Goal: Information Seeking & Learning: Understand process/instructions

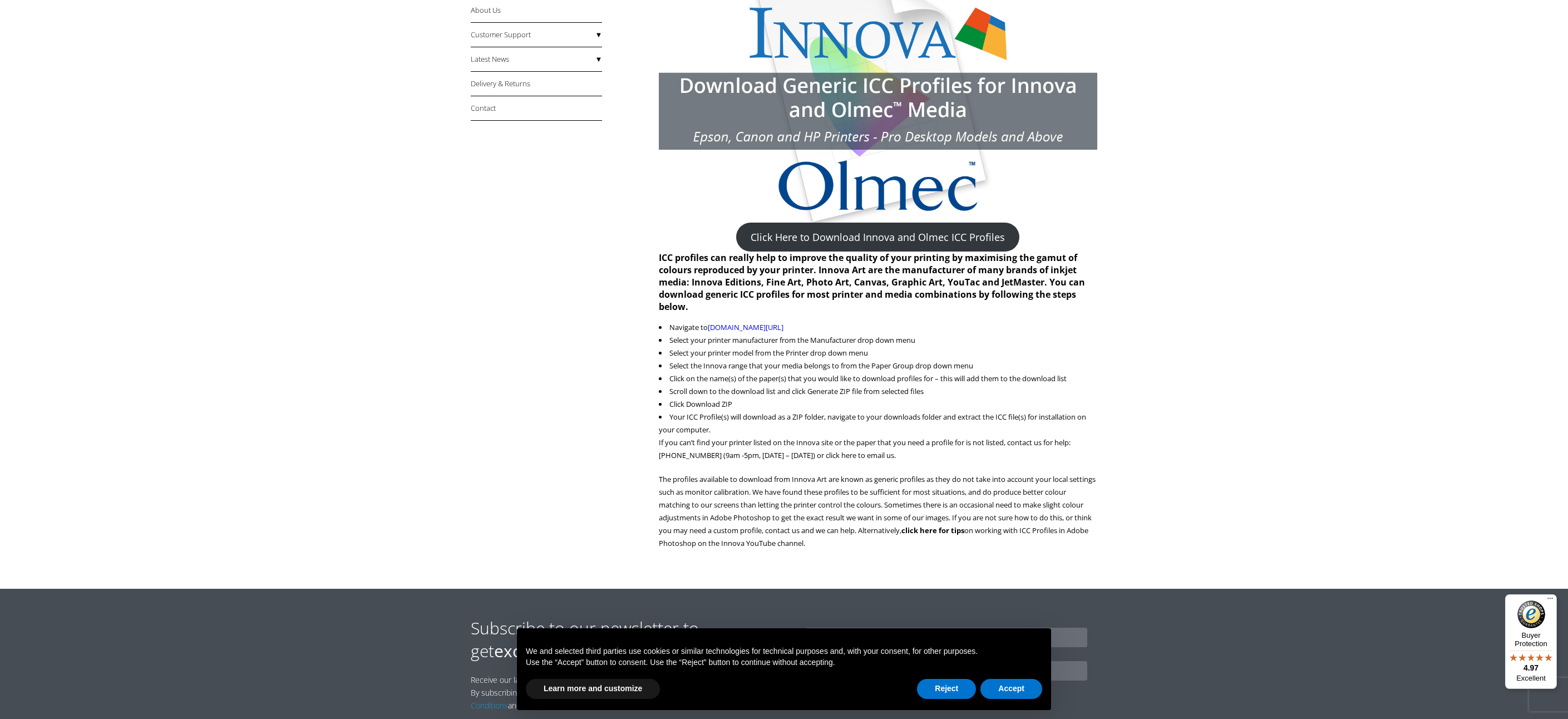
scroll to position [209, 0]
click at [831, 238] on link "Click Here to Download Innova and Olmec ICC Profiles" at bounding box center [877, 237] width 283 height 29
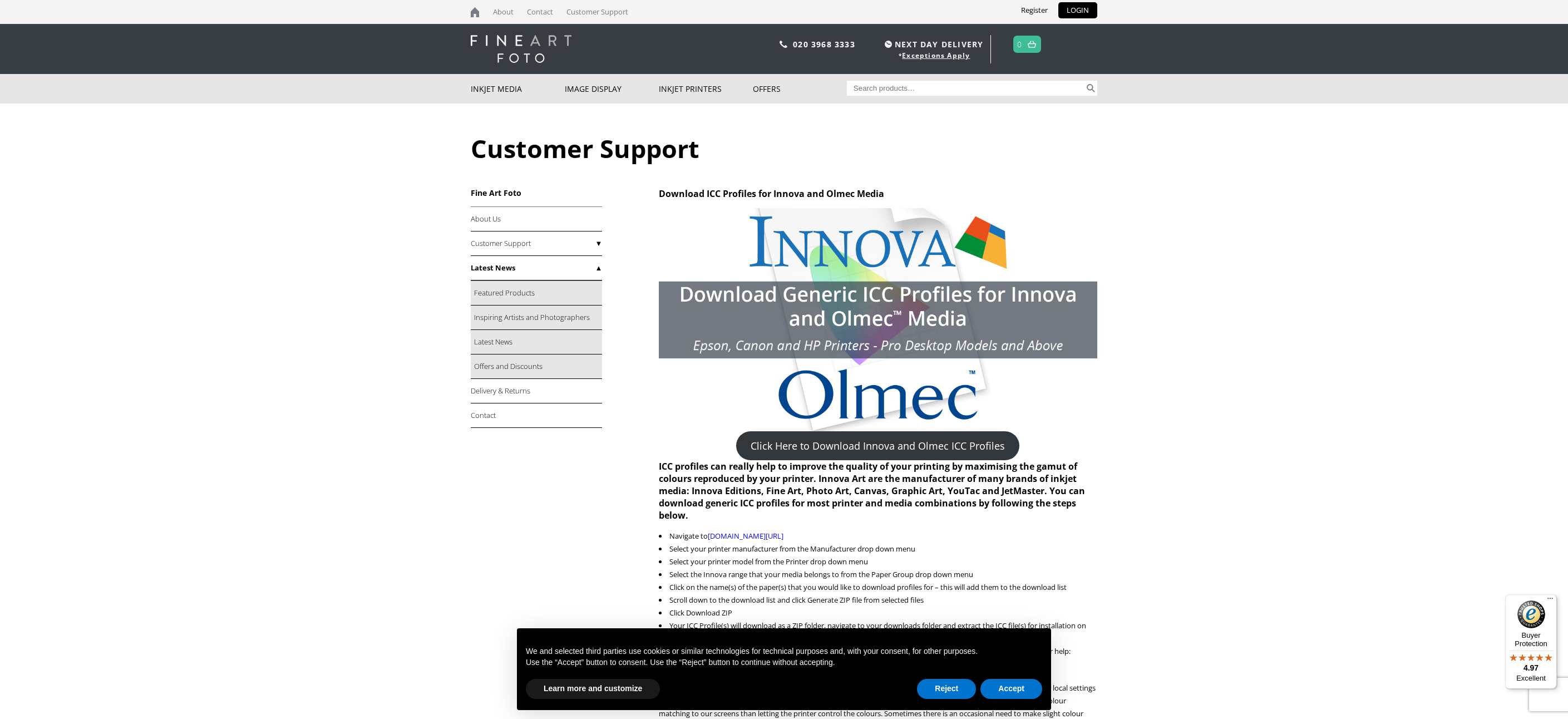
scroll to position [0, 0]
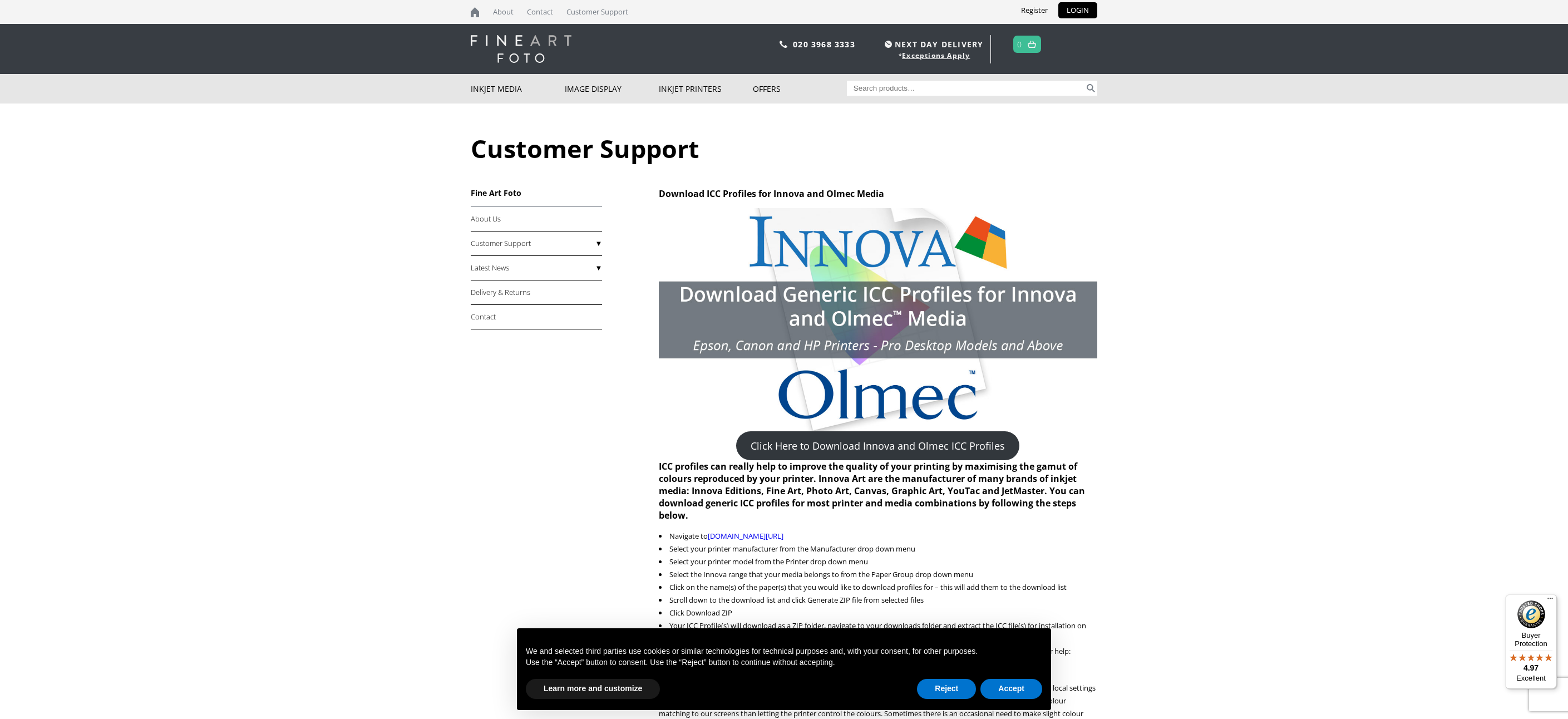
click at [755, 336] on img at bounding box center [878, 319] width 439 height 223
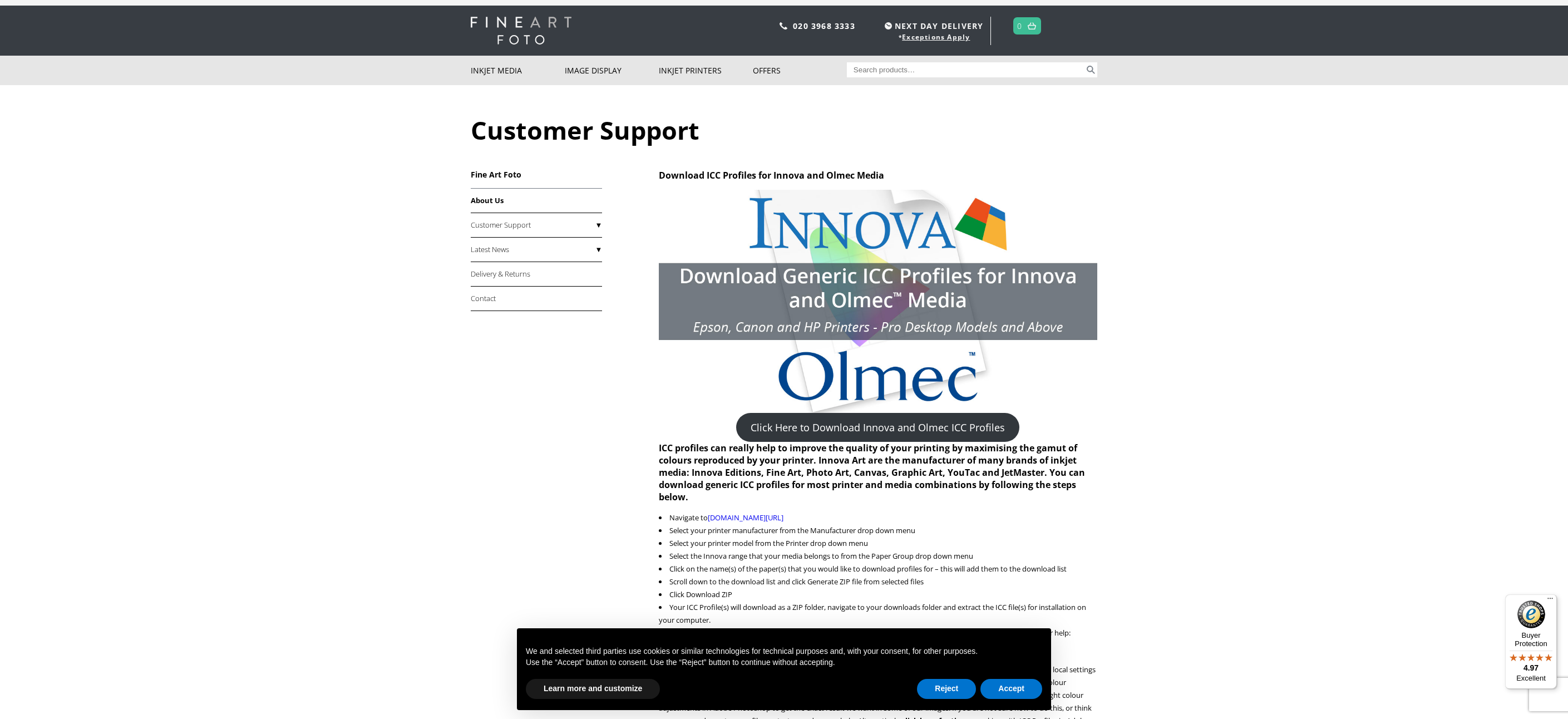
scroll to position [18, 0]
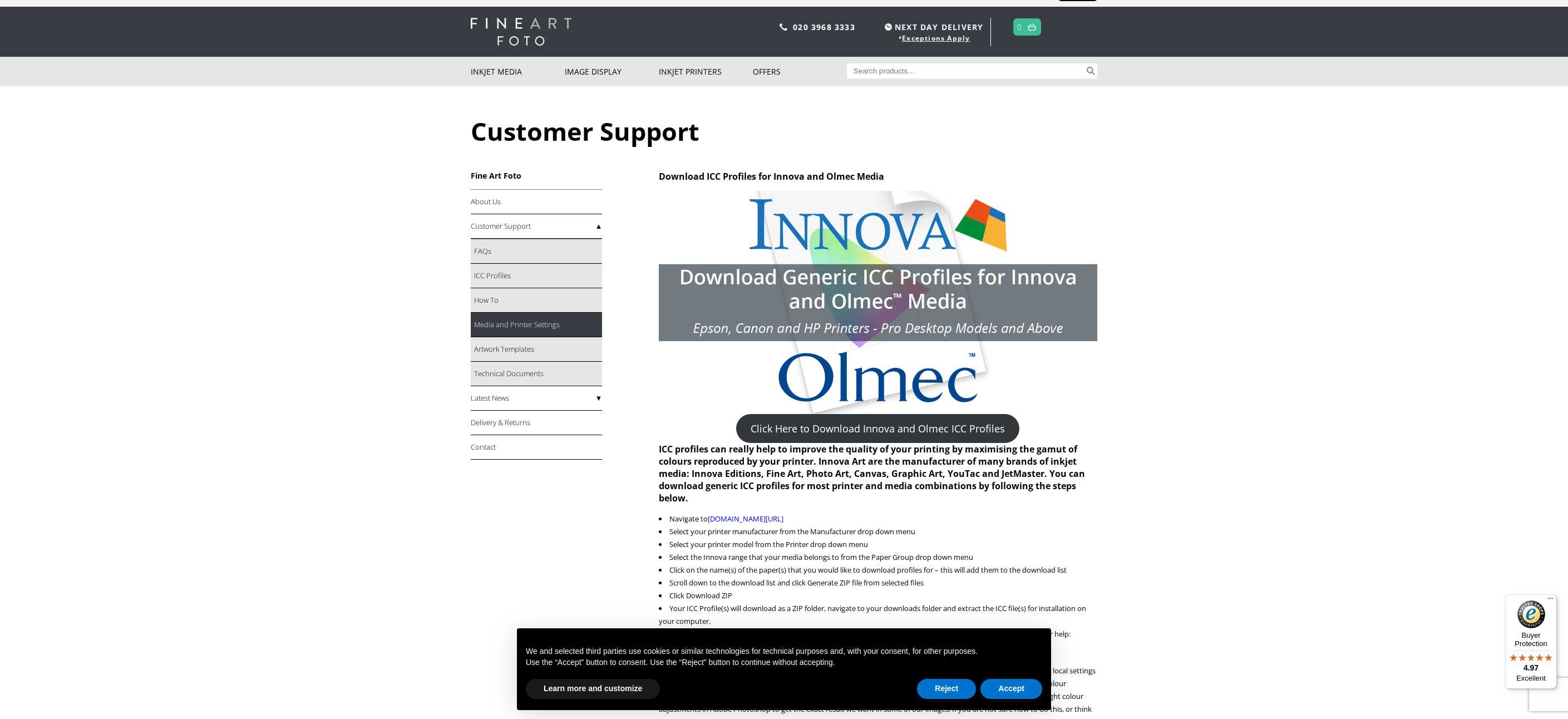
click at [526, 325] on link "Media and Printer Settings" at bounding box center [536, 325] width 131 height 24
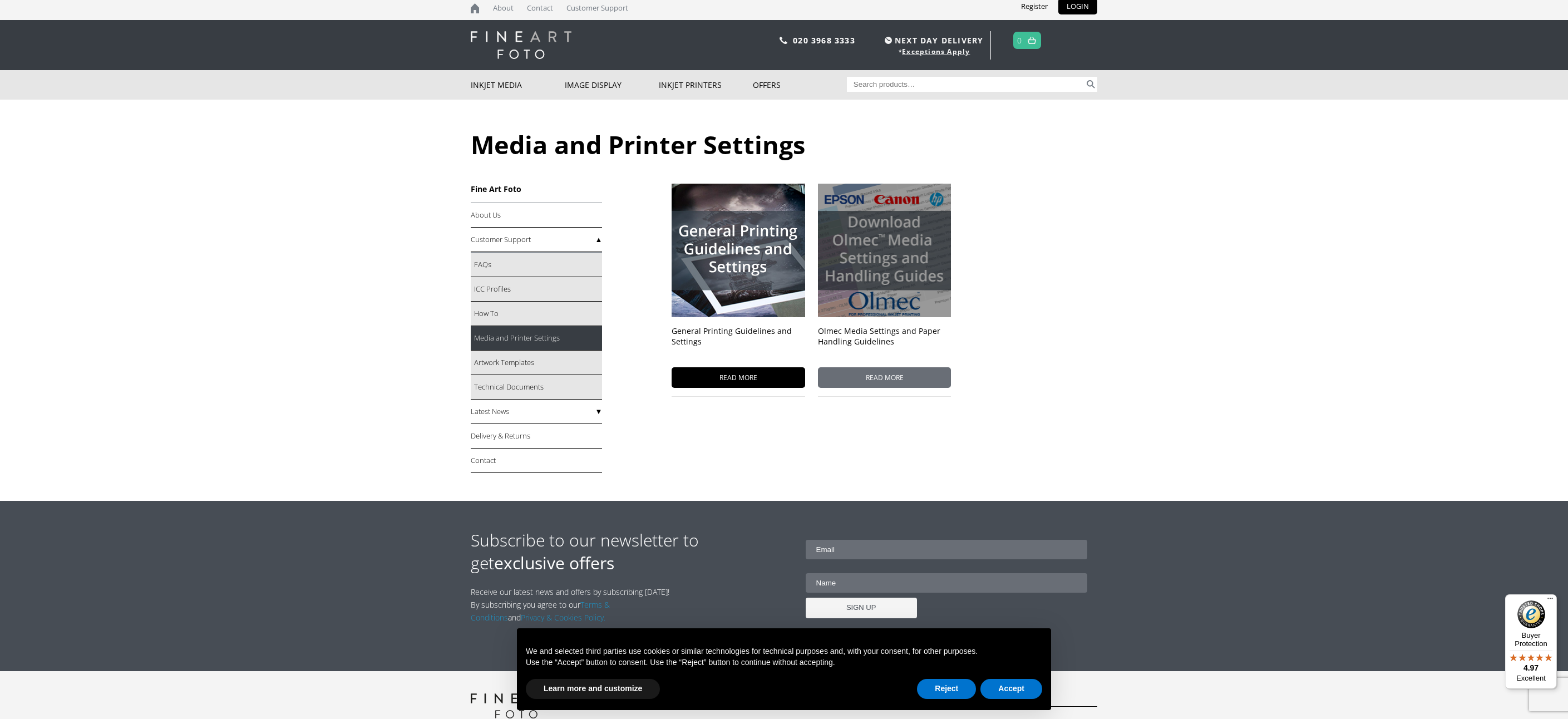
click at [910, 321] on div "Olmec Media Settings and Paper Handling Guidelines READ MORE" at bounding box center [884, 290] width 133 height 213
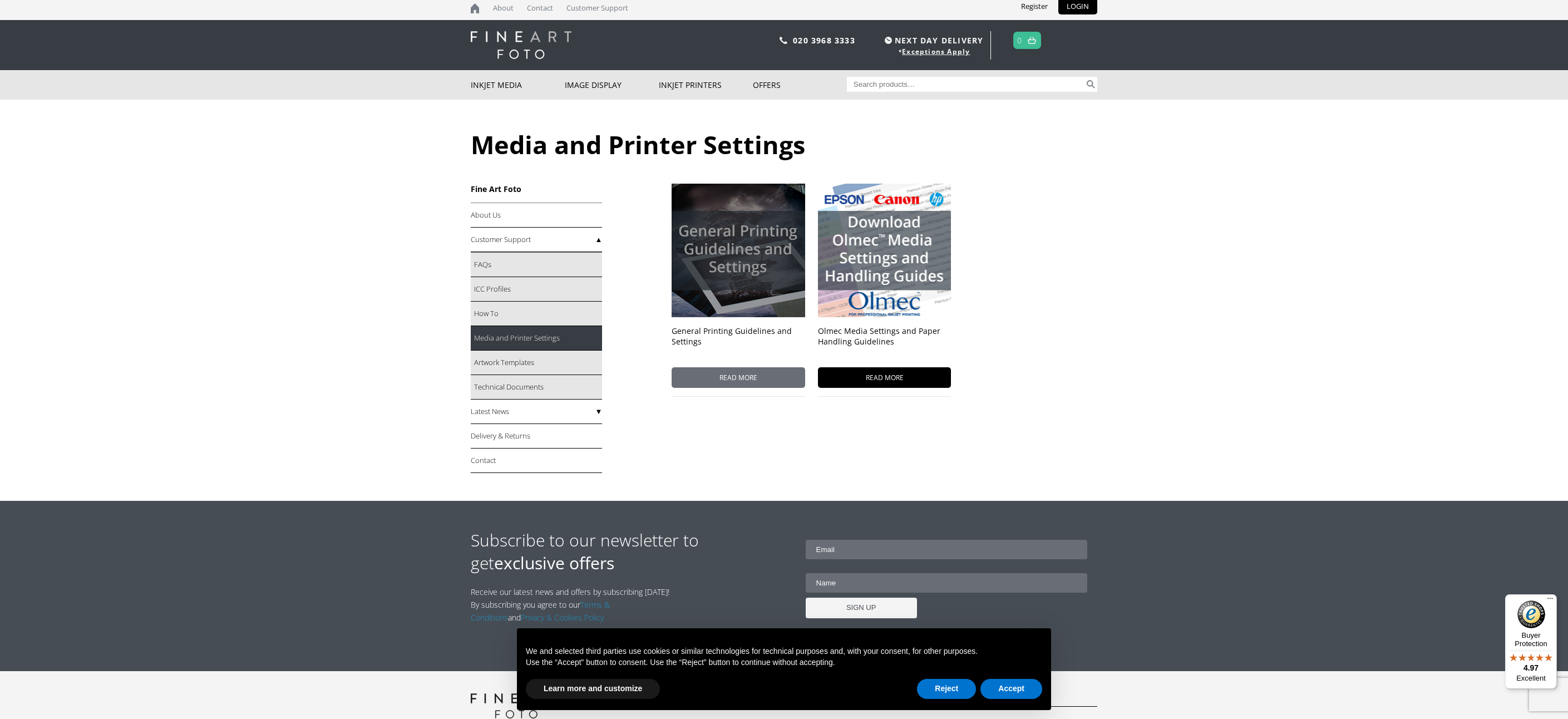
click at [721, 373] on span "READ MORE" at bounding box center [738, 377] width 133 height 21
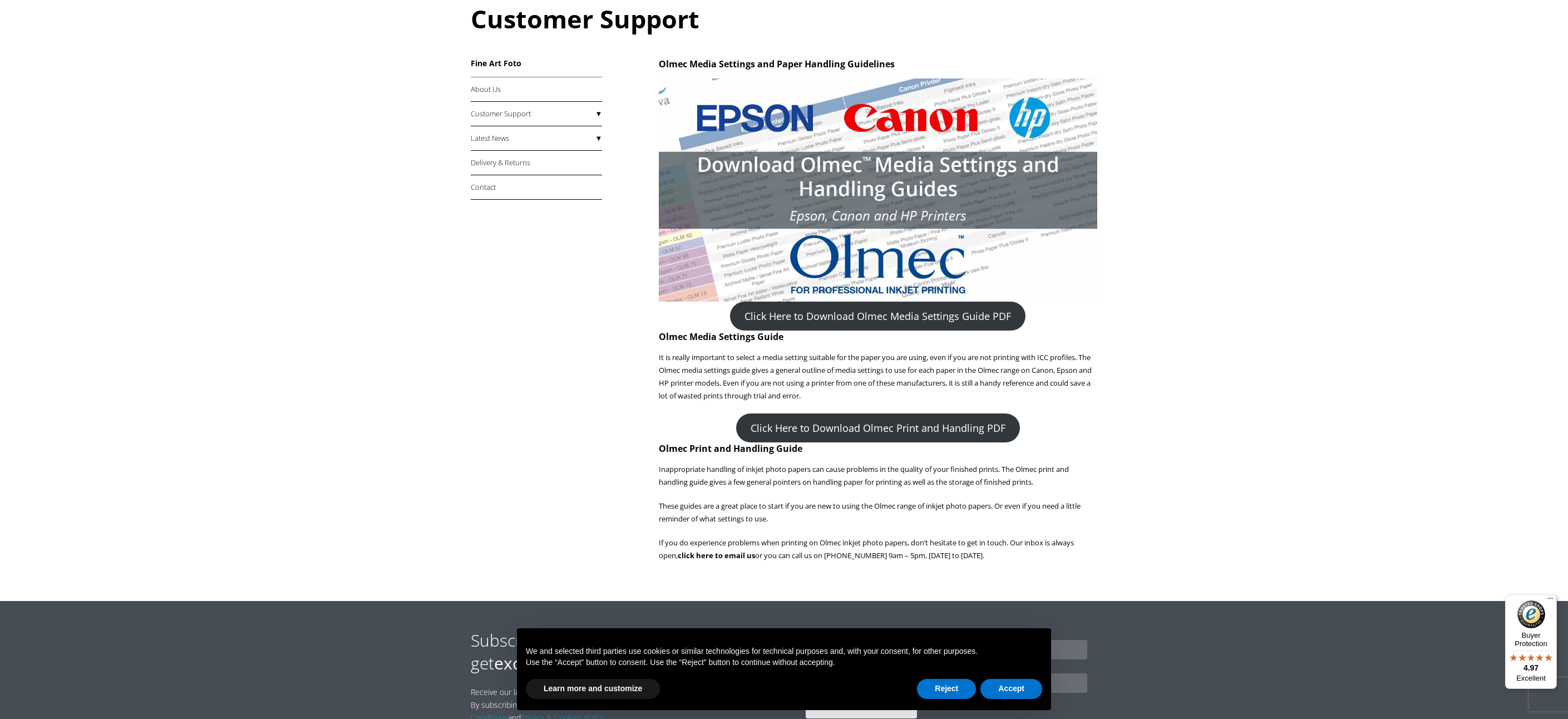
scroll to position [130, 0]
click at [947, 429] on link "Click Here to Download Olmec Print and Handling PDF" at bounding box center [877, 427] width 284 height 29
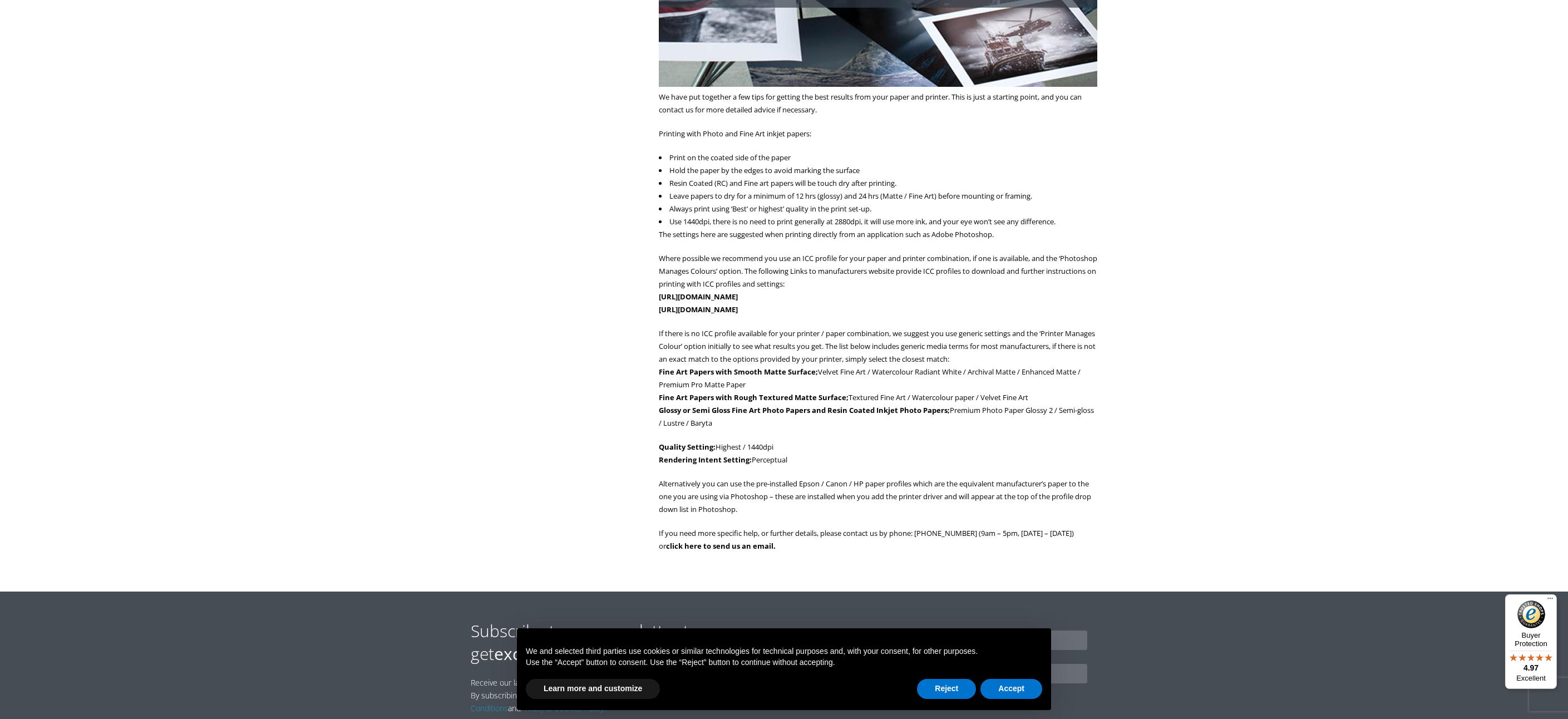
scroll to position [349, 0]
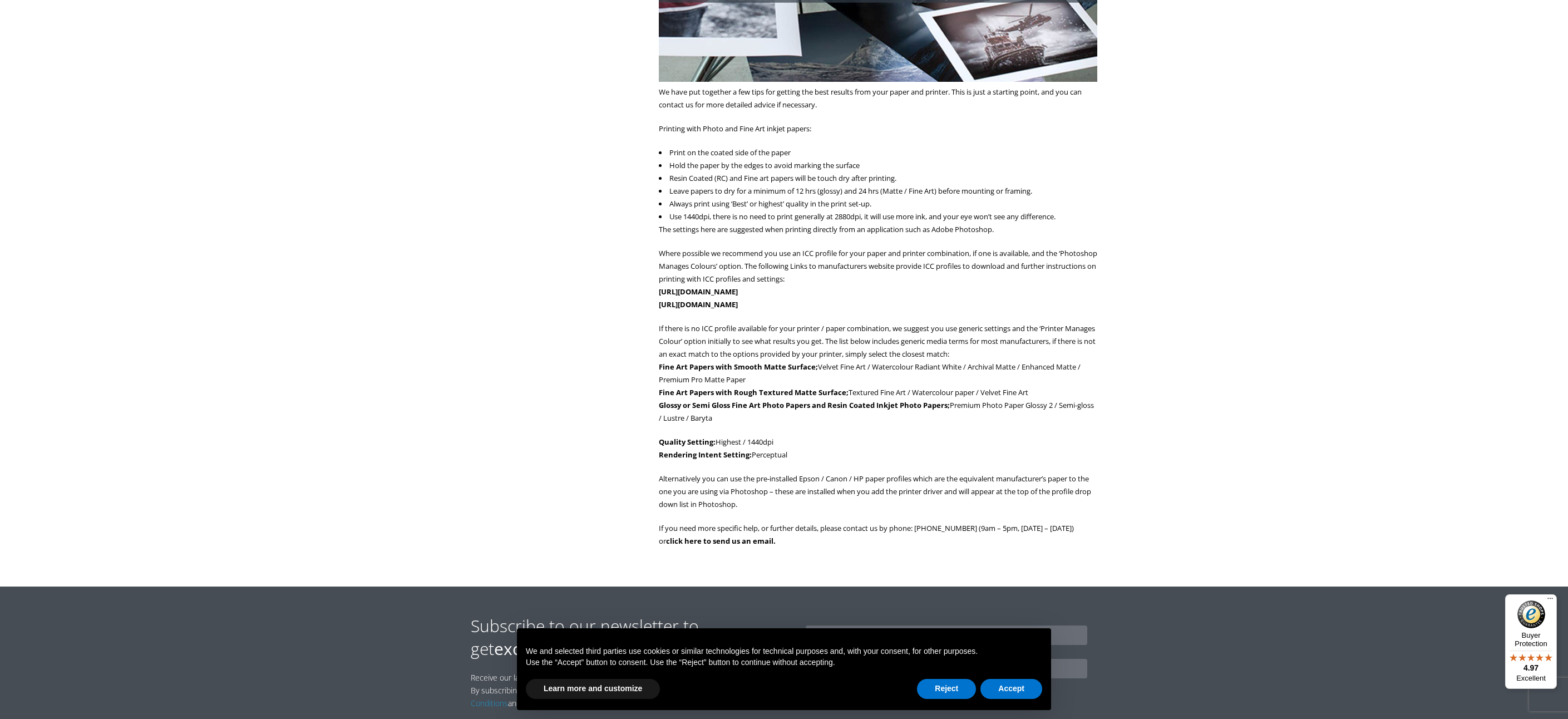
click at [756, 343] on p "If there is no ICC profile available for your printer / paper combination, we s…" at bounding box center [878, 373] width 439 height 102
drag, startPoint x: 772, startPoint y: 344, endPoint x: 788, endPoint y: 346, distance: 16.1
click at [774, 344] on p "If there is no ICC profile available for your printer / paper combination, we s…" at bounding box center [878, 373] width 439 height 102
click at [788, 346] on p "If there is no ICC profile available for your printer / paper combination, we s…" at bounding box center [878, 373] width 439 height 102
click at [764, 369] on strong "Fine Art Papers with Smooth Matte Surface;" at bounding box center [739, 367] width 159 height 10
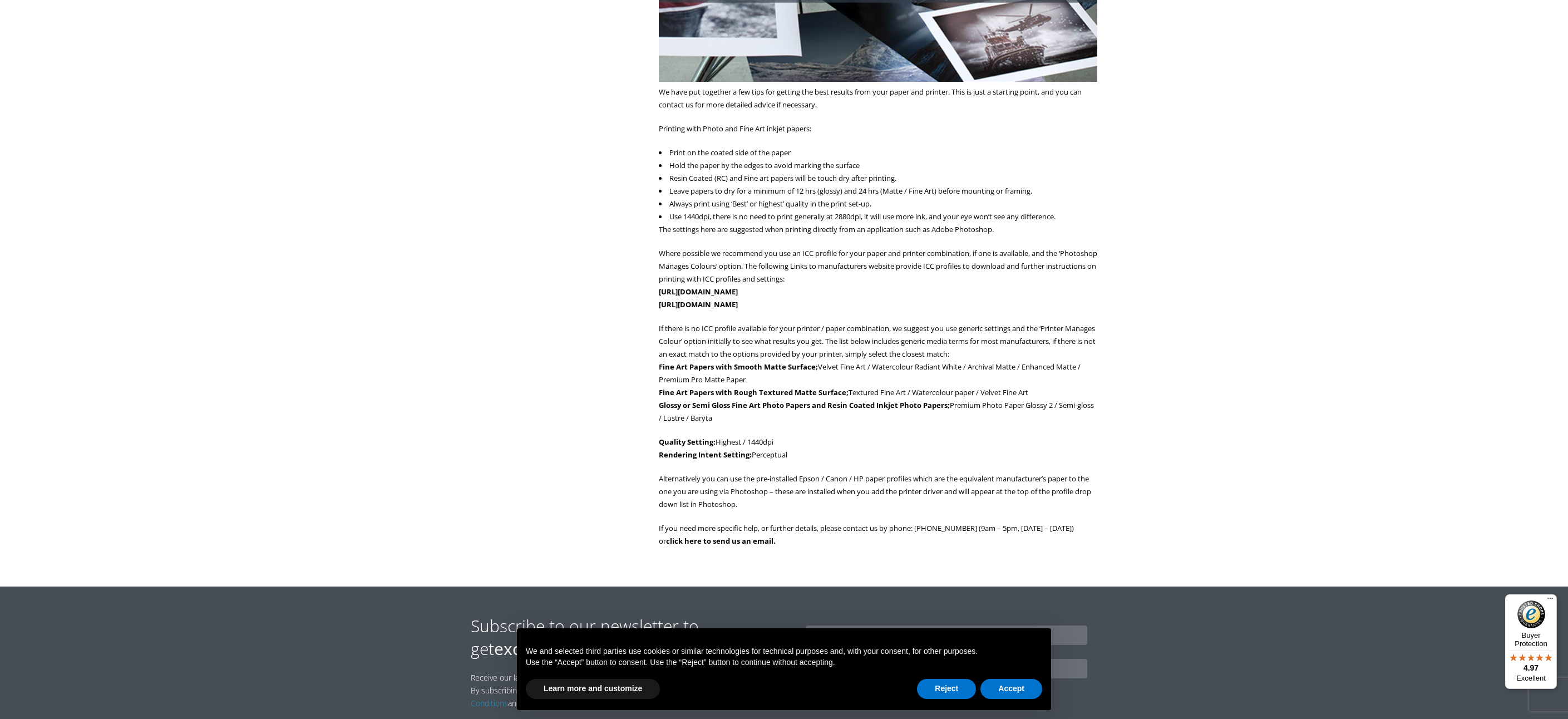
click at [777, 372] on p "If there is no ICC profile available for your printer / paper combination, we s…" at bounding box center [878, 373] width 439 height 102
click at [780, 372] on p "If there is no ICC profile available for your printer / paper combination, we s…" at bounding box center [878, 373] width 439 height 102
click at [782, 373] on p "If there is no ICC profile available for your printer / paper combination, we s…" at bounding box center [878, 373] width 439 height 102
click at [790, 375] on p "If there is no ICC profile available for your printer / paper combination, we s…" at bounding box center [878, 373] width 439 height 102
click at [792, 375] on p "If there is no ICC profile available for your printer / paper combination, we s…" at bounding box center [878, 373] width 439 height 102
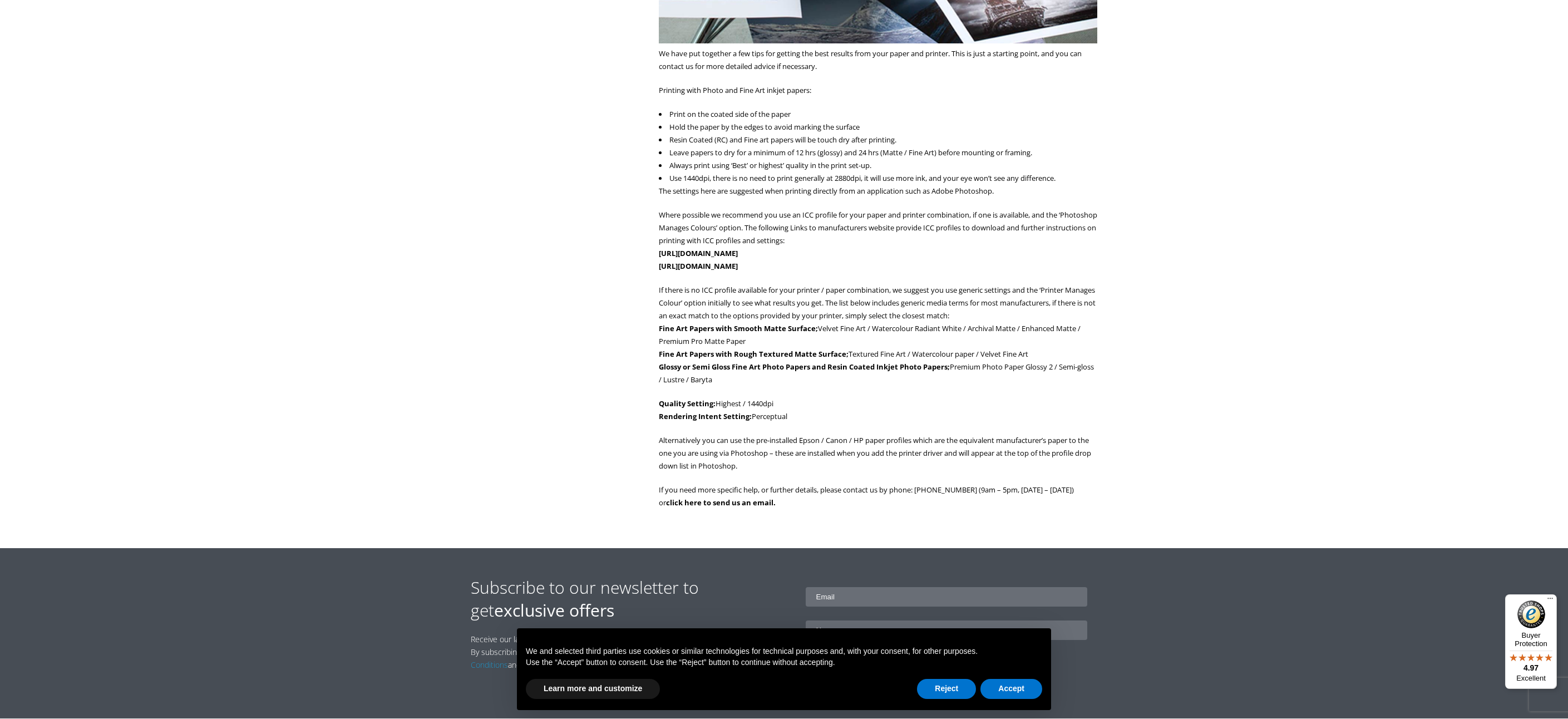
scroll to position [389, 0]
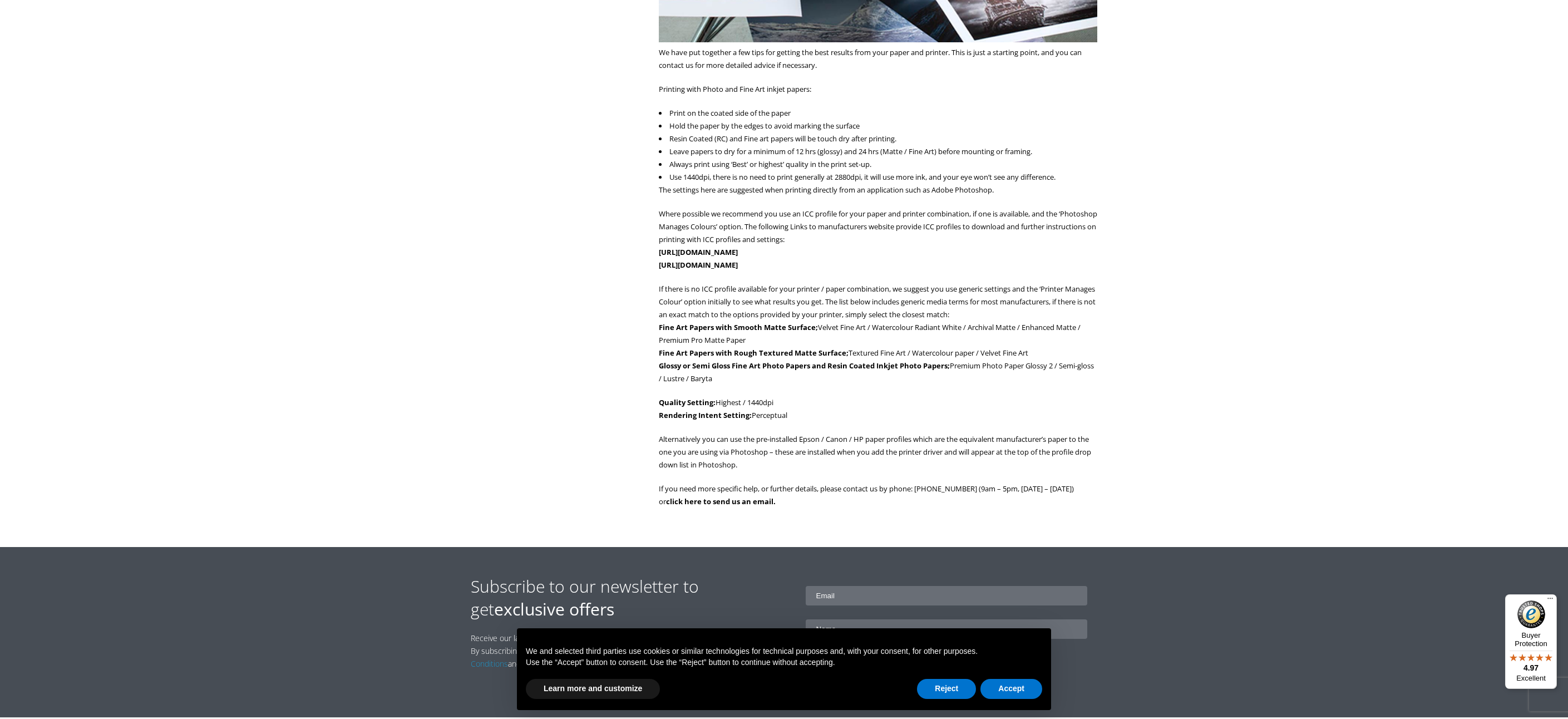
click at [790, 438] on p "Alternatively you can use the pre-installed Epson / Canon / HP paper profiles w…" at bounding box center [878, 451] width 439 height 38
click at [767, 459] on p "Alternatively you can use the pre-installed Epson / Canon / HP paper profiles w…" at bounding box center [878, 451] width 439 height 38
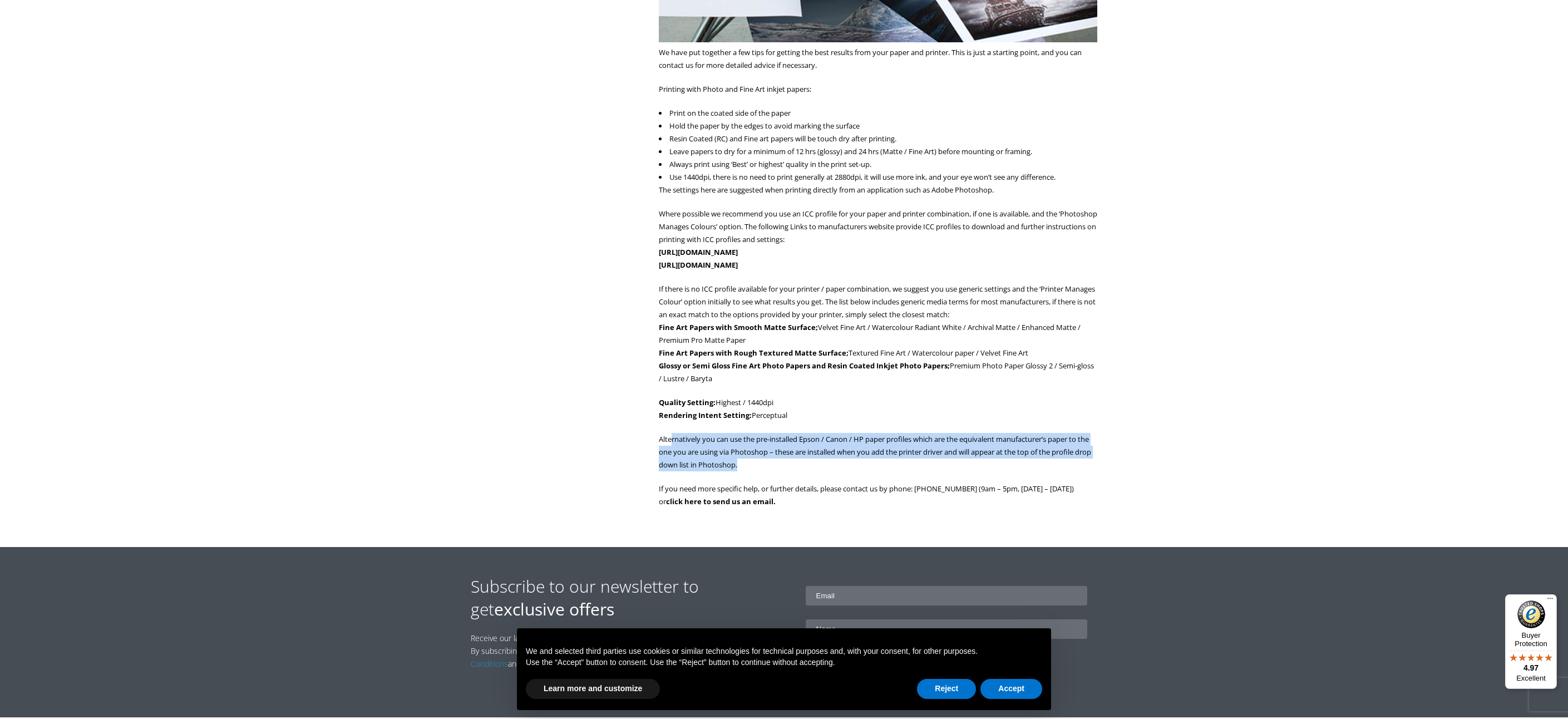
drag, startPoint x: 761, startPoint y: 459, endPoint x: 683, endPoint y: 438, distance: 80.8
click at [678, 437] on p "Alternatively you can use the pre-installed Epson / Canon / HP paper profiles w…" at bounding box center [878, 451] width 439 height 38
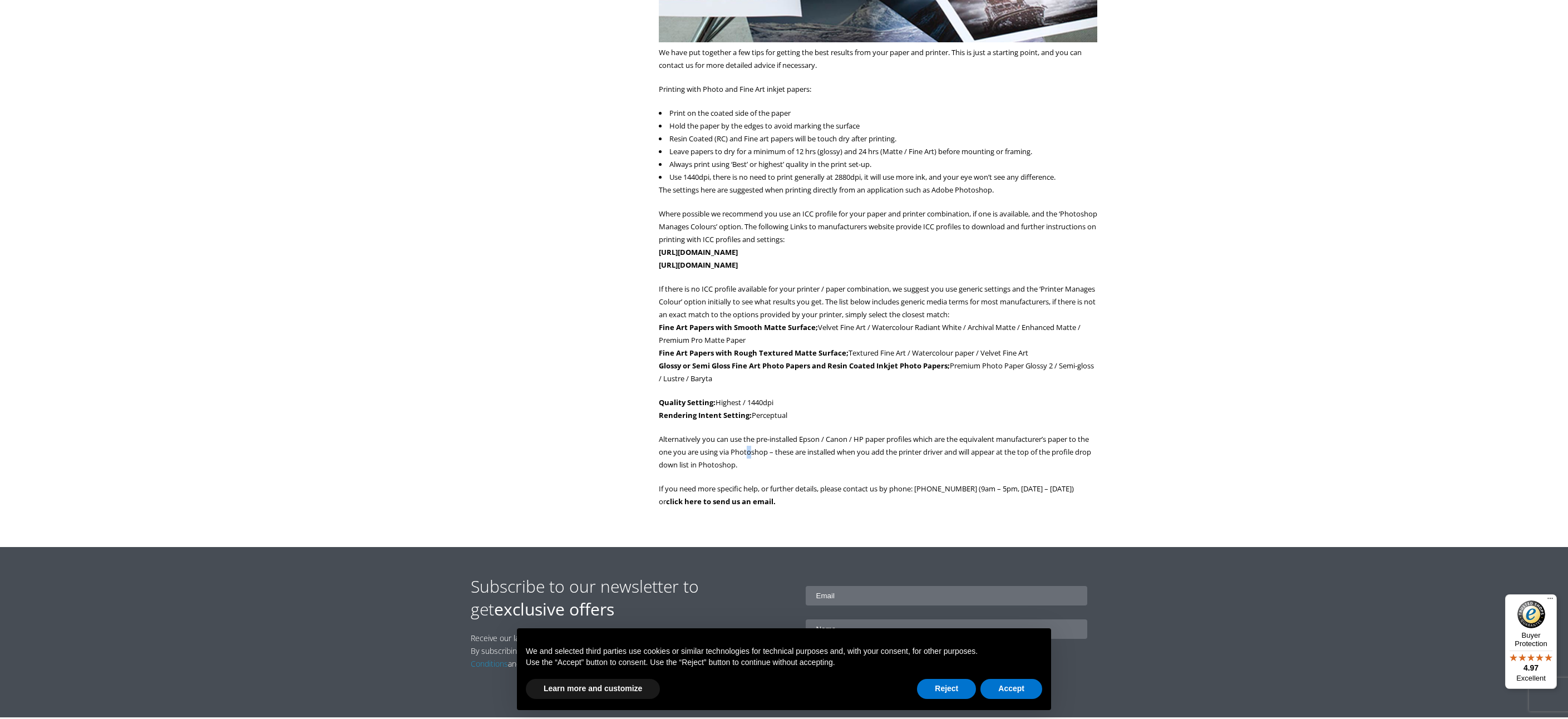
drag, startPoint x: 748, startPoint y: 447, endPoint x: 785, endPoint y: 447, distance: 37.0
click at [753, 447] on p "Alternatively you can use the pre-installed Epson / Canon / HP paper profiles w…" at bounding box center [878, 451] width 439 height 38
drag, startPoint x: 794, startPoint y: 448, endPoint x: 815, endPoint y: 451, distance: 21.2
click at [794, 448] on p "Alternatively you can use the pre-installed Epson / Canon / HP paper profiles w…" at bounding box center [878, 451] width 439 height 38
click at [818, 450] on p "Alternatively you can use the pre-installed Epson / Canon / HP paper profiles w…" at bounding box center [878, 451] width 439 height 38
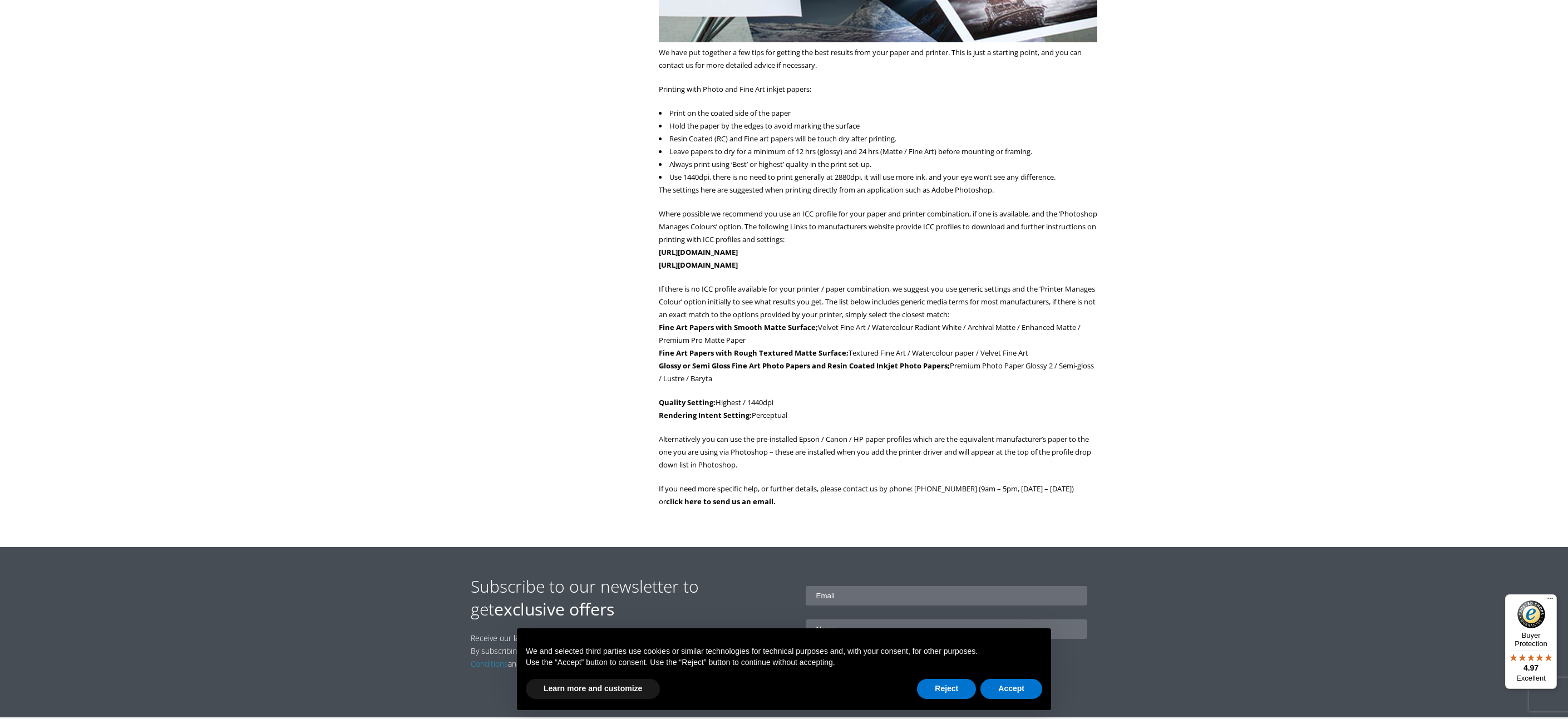
click at [819, 451] on p "Alternatively you can use the pre-installed Epson / Canon / HP paper profiles w…" at bounding box center [878, 451] width 439 height 38
click at [782, 454] on p "Alternatively you can use the pre-installed Epson / Canon / HP paper profiles w…" at bounding box center [878, 451] width 439 height 38
click at [765, 456] on p "Alternatively you can use the pre-installed Epson / Canon / HP paper profiles w…" at bounding box center [878, 451] width 439 height 38
click at [765, 459] on p "Alternatively you can use the pre-installed Epson / Canon / HP paper profiles w…" at bounding box center [878, 451] width 439 height 38
drag, startPoint x: 774, startPoint y: 456, endPoint x: 779, endPoint y: 454, distance: 5.4
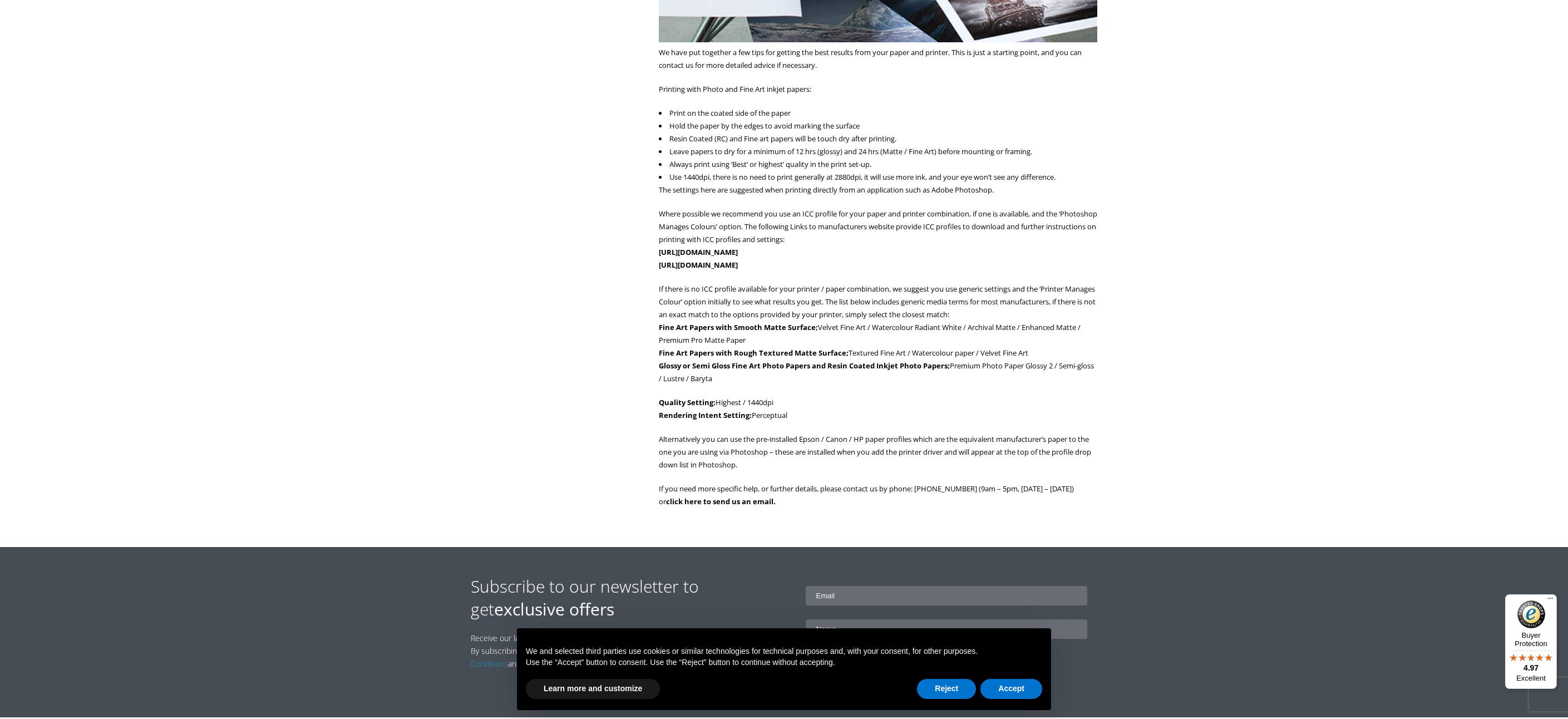
click at [776, 455] on p "Alternatively you can use the pre-installed Epson / Canon / HP paper profiles w…" at bounding box center [878, 451] width 439 height 38
click at [799, 454] on p "Alternatively you can use the pre-installed Epson / Canon / HP paper profiles w…" at bounding box center [878, 451] width 439 height 38
drag, startPoint x: 817, startPoint y: 454, endPoint x: 827, endPoint y: 455, distance: 10.0
click at [817, 454] on p "Alternatively you can use the pre-installed Epson / Canon / HP paper profiles w…" at bounding box center [878, 451] width 439 height 38
drag, startPoint x: 827, startPoint y: 455, endPoint x: 856, endPoint y: 456, distance: 29.0
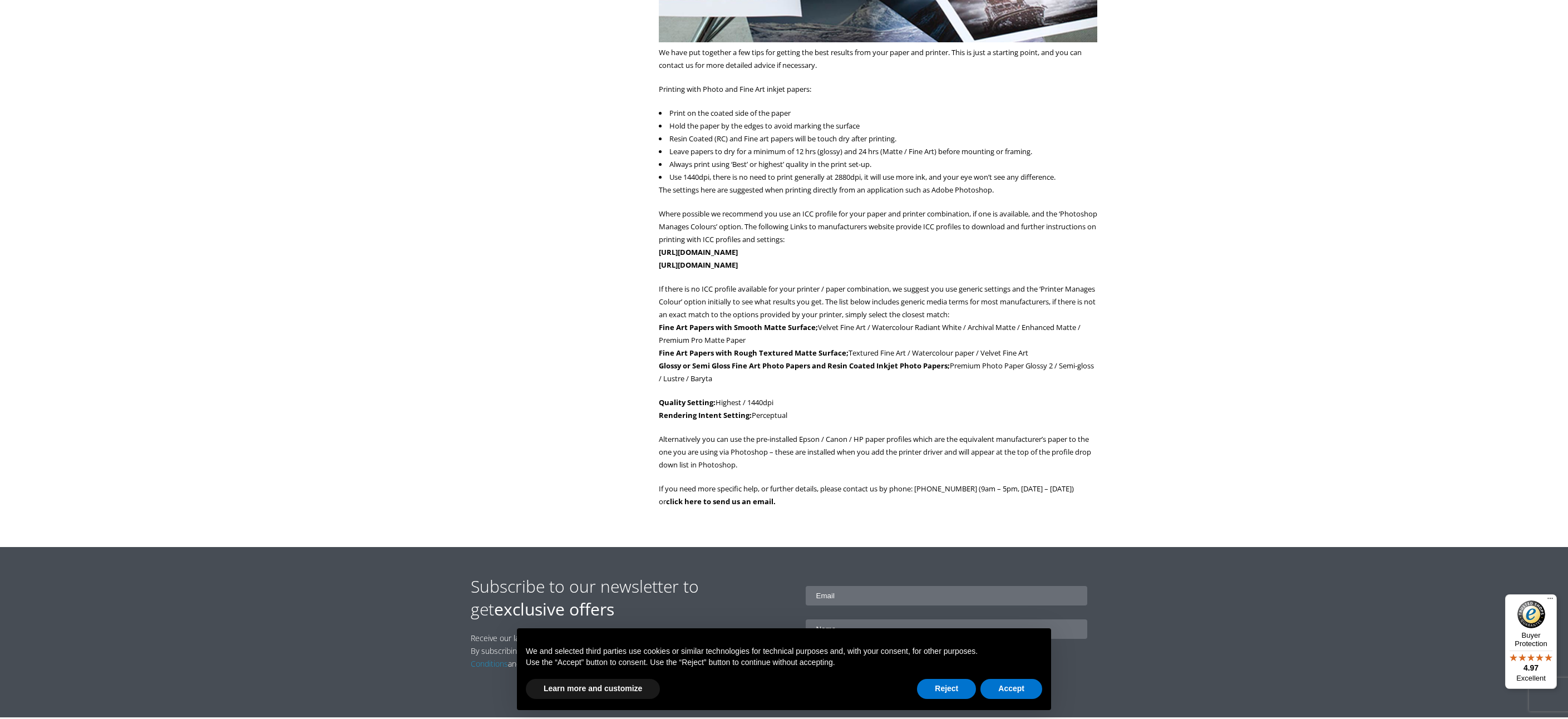
click at [829, 455] on p "Alternatively you can use the pre-installed Epson / Canon / HP paper profiles w…" at bounding box center [878, 451] width 439 height 38
drag, startPoint x: 862, startPoint y: 456, endPoint x: 879, endPoint y: 456, distance: 17.0
click at [862, 456] on p "Alternatively you can use the pre-installed Epson / Canon / HP paper profiles w…" at bounding box center [878, 451] width 439 height 38
click at [881, 455] on p "Alternatively you can use the pre-installed Epson / Canon / HP paper profiles w…" at bounding box center [878, 451] width 439 height 38
click at [896, 456] on p "Alternatively you can use the pre-installed Epson / Canon / HP paper profiles w…" at bounding box center [878, 451] width 439 height 38
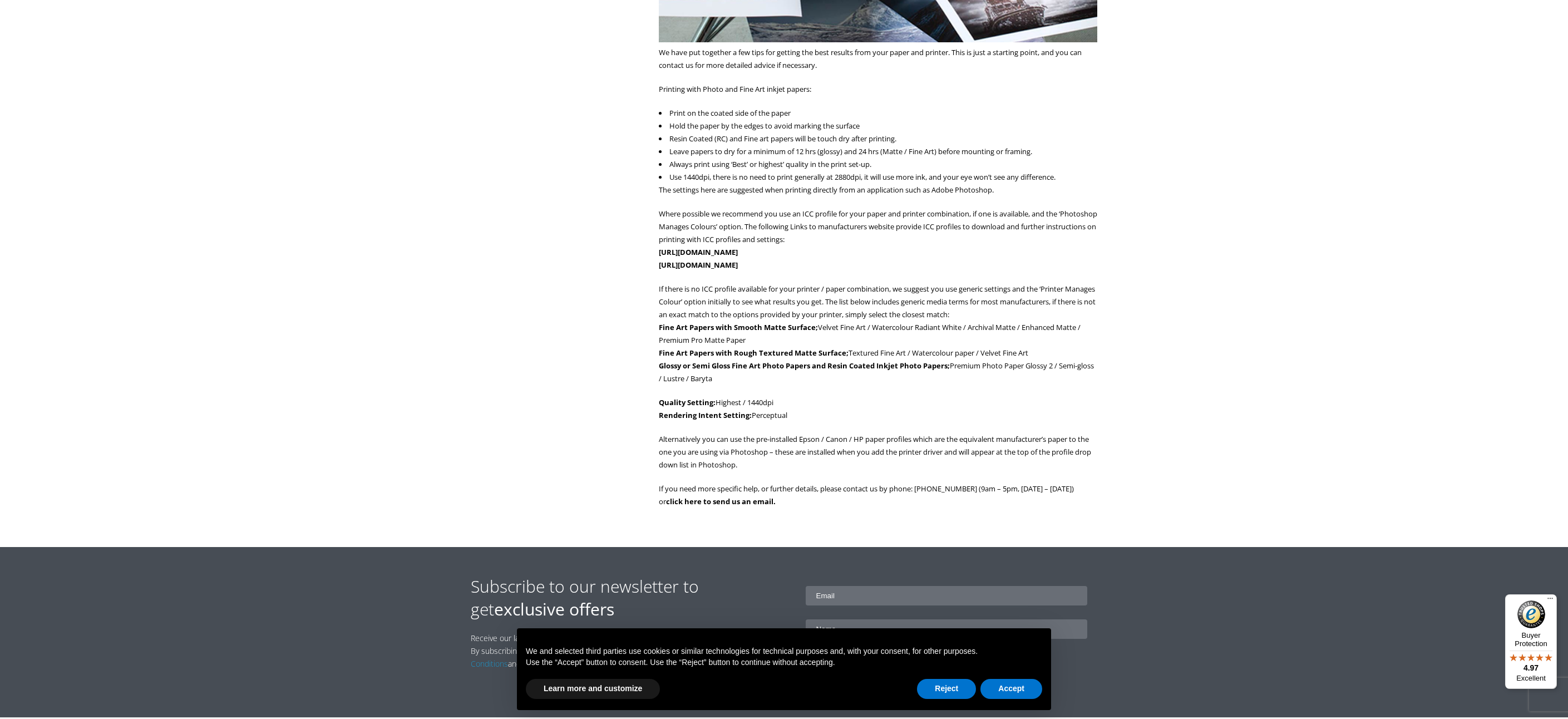
drag, startPoint x: 840, startPoint y: 468, endPoint x: 814, endPoint y: 463, distance: 26.5
click at [840, 468] on p "Alternatively you can use the pre-installed Epson / Canon / HP paper profiles w…" at bounding box center [878, 451] width 439 height 38
click at [795, 460] on p "Alternatively you can use the pre-installed Epson / Canon / HP paper profiles w…" at bounding box center [878, 451] width 439 height 38
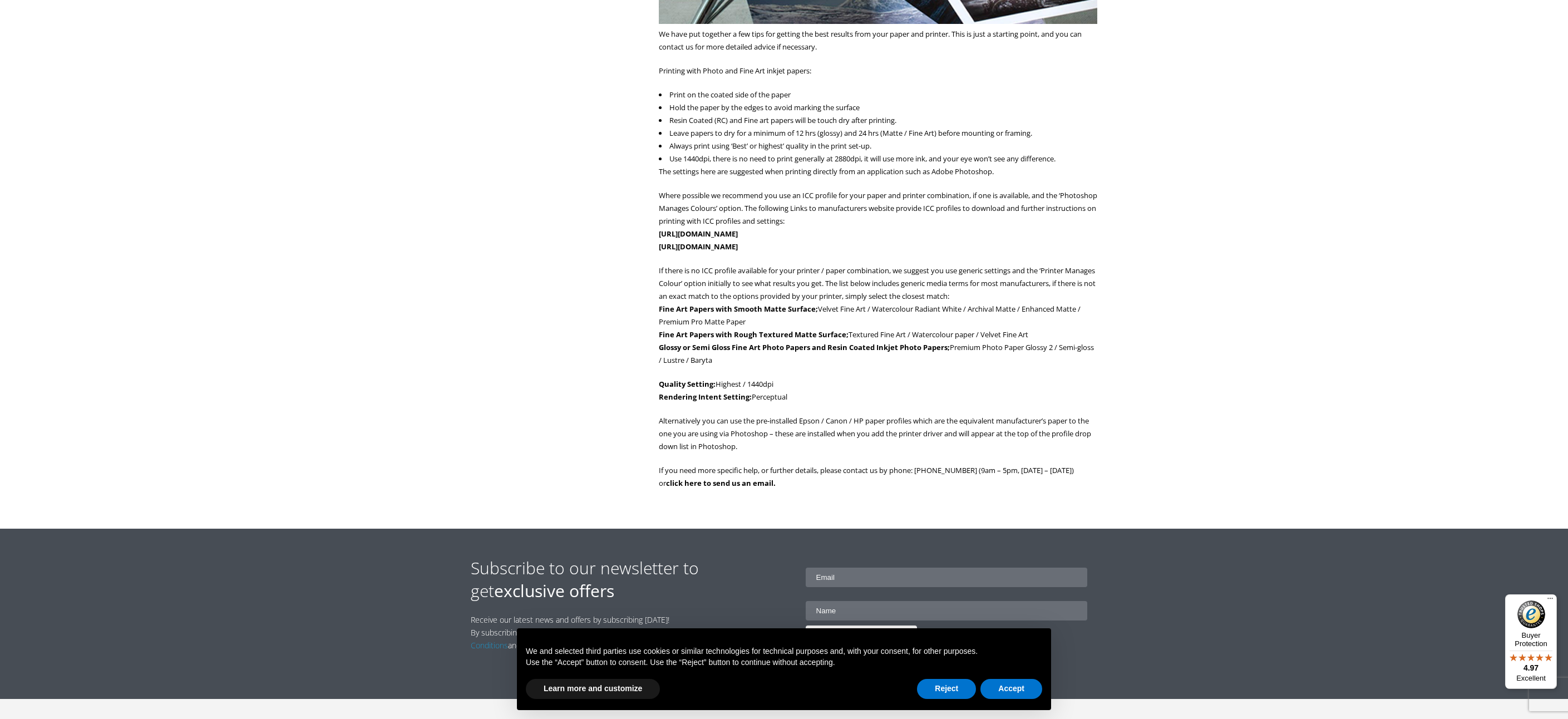
scroll to position [410, 0]
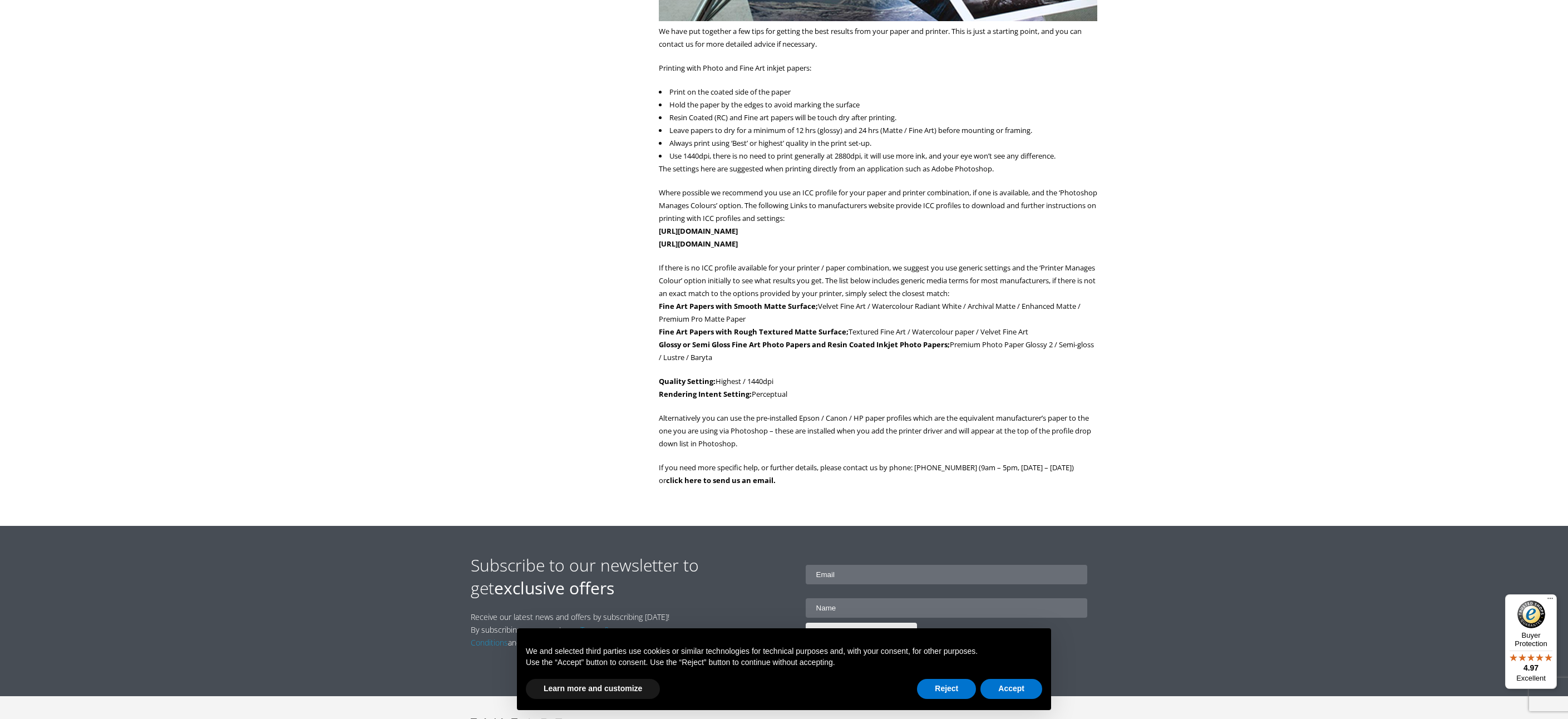
drag, startPoint x: 827, startPoint y: 462, endPoint x: 840, endPoint y: 464, distance: 13.2
click at [828, 462] on p "If you need more specific help, or further details, please contact us by phone:…" at bounding box center [878, 474] width 439 height 26
drag, startPoint x: 842, startPoint y: 464, endPoint x: 858, endPoint y: 464, distance: 16.0
click at [845, 464] on p "If you need more specific help, or further details, please contact us by phone:…" at bounding box center [878, 474] width 439 height 26
drag, startPoint x: 865, startPoint y: 464, endPoint x: 889, endPoint y: 466, distance: 24.1
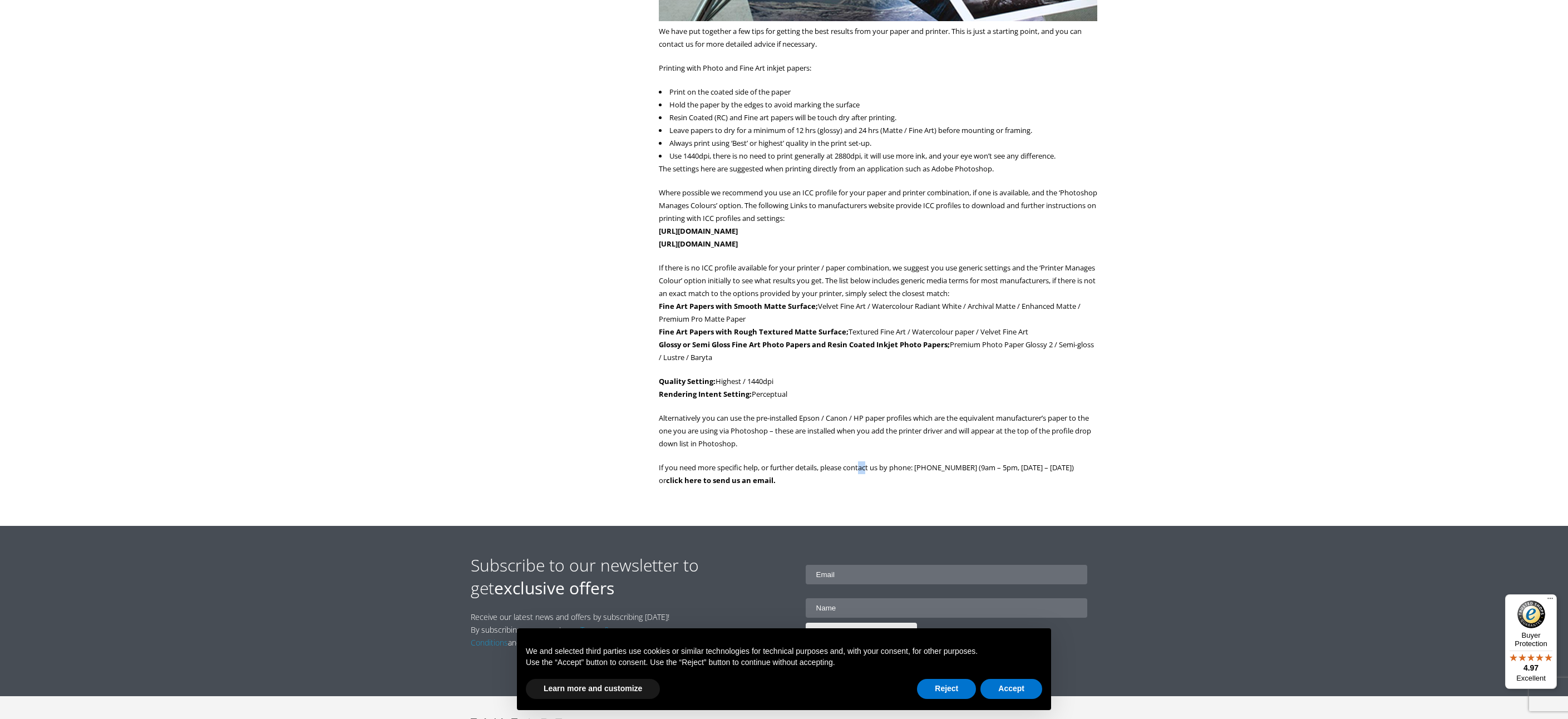
click at [871, 465] on p "If you need more specific help, or further details, please contact us by phone:…" at bounding box center [878, 474] width 439 height 26
drag, startPoint x: 934, startPoint y: 466, endPoint x: 939, endPoint y: 467, distance: 5.1
click at [937, 467] on p "If you need more specific help, or further details, please contact us by phone:…" at bounding box center [878, 474] width 439 height 26
click at [1088, 464] on p "If you need more specific help, or further details, please contact us by phone:…" at bounding box center [878, 474] width 439 height 26
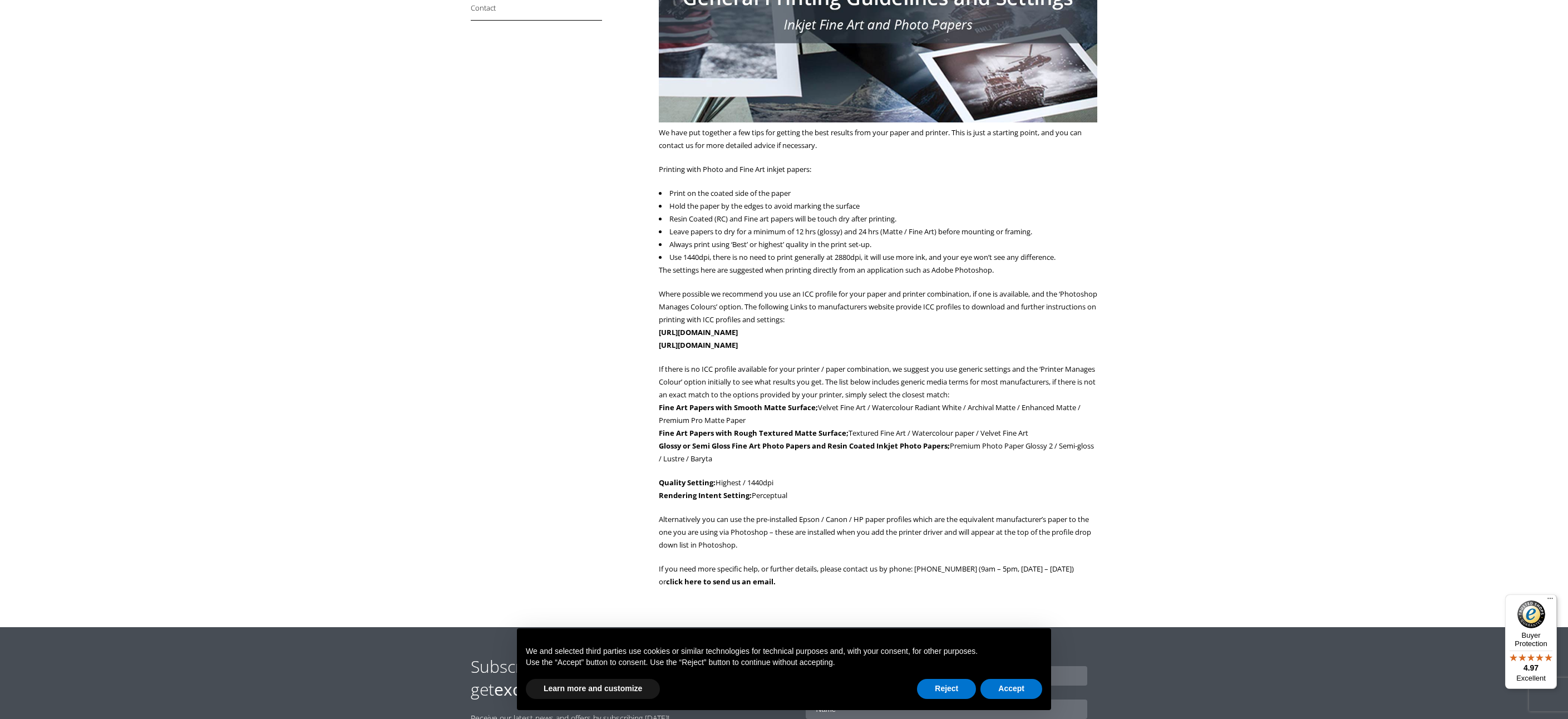
scroll to position [301, 0]
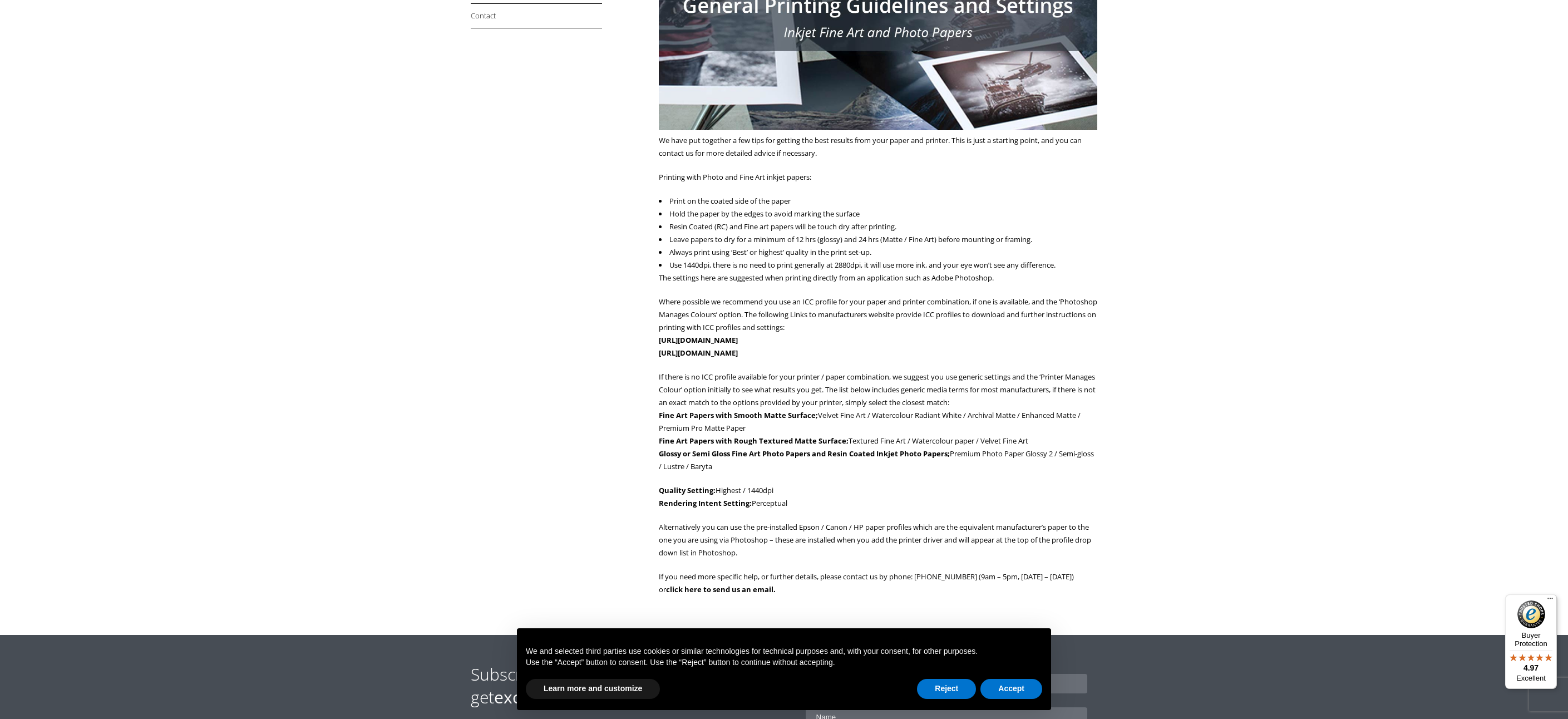
click at [757, 425] on p "If there is no ICC profile available for your printer / paper combination, we s…" at bounding box center [878, 422] width 439 height 102
click at [765, 421] on p "If there is no ICC profile available for your printer / paper combination, we s…" at bounding box center [878, 422] width 439 height 102
click at [764, 456] on strong "Glossy or Semi Gloss Fine Art Photo Papers and Resin Coated Inkjet Photo Papers;" at bounding box center [805, 453] width 291 height 10
click at [801, 461] on p "If there is no ICC profile available for your printer / paper combination, we s…" at bounding box center [878, 422] width 439 height 102
click at [786, 460] on p "If there is no ICC profile available for your printer / paper combination, we s…" at bounding box center [878, 422] width 439 height 102
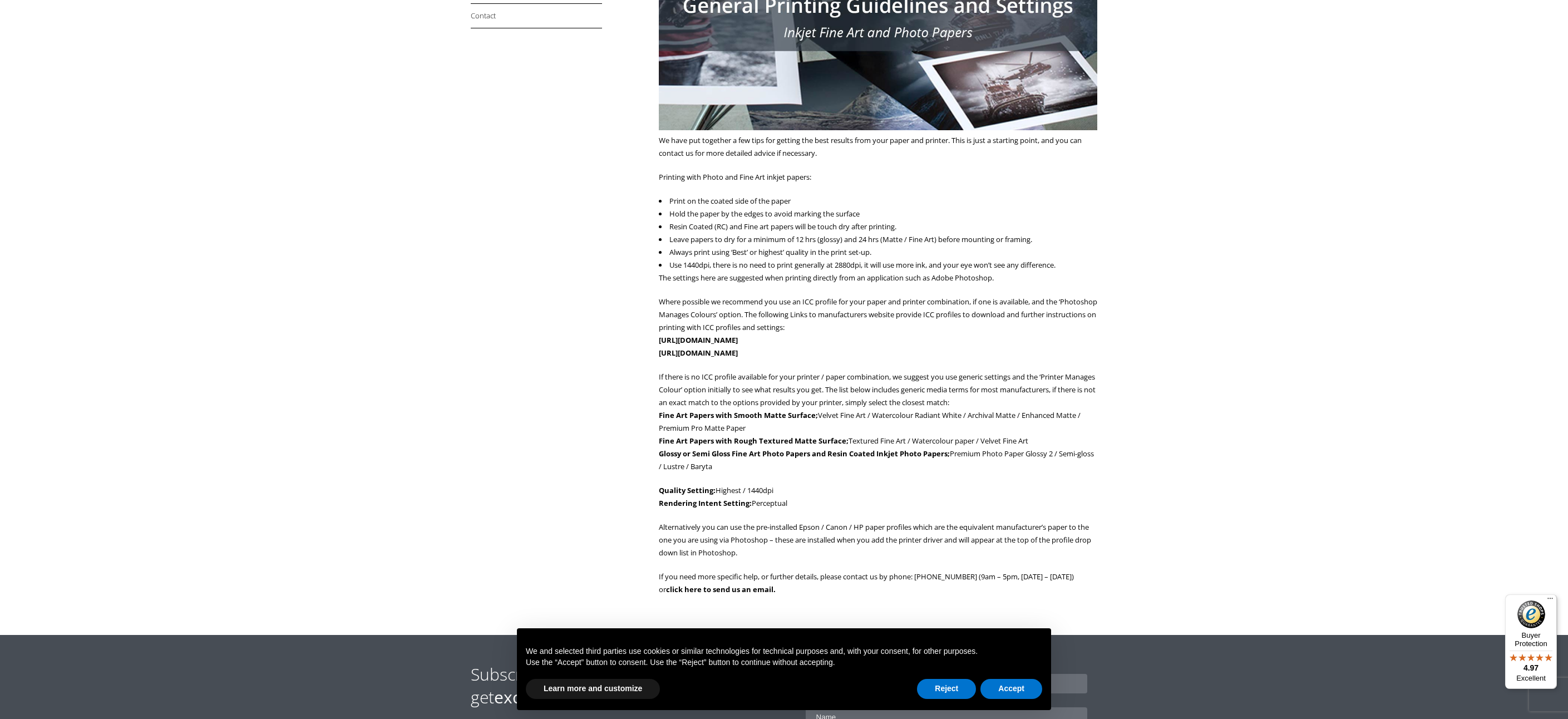
click at [776, 454] on strong "Glossy or Semi Gloss Fine Art Photo Papers and Resin Coated Inkjet Photo Papers;" at bounding box center [805, 453] width 291 height 10
click at [744, 458] on strong "Glossy or Semi Gloss Fine Art Photo Papers and Resin Coated Inkjet Photo Papers;" at bounding box center [805, 453] width 291 height 10
drag, startPoint x: 757, startPoint y: 460, endPoint x: 763, endPoint y: 461, distance: 6.1
click at [761, 461] on p "If there is no ICC profile available for your printer / paper combination, we s…" at bounding box center [878, 422] width 439 height 102
click at [770, 461] on p "If there is no ICC profile available for your printer / paper combination, we s…" at bounding box center [878, 422] width 439 height 102
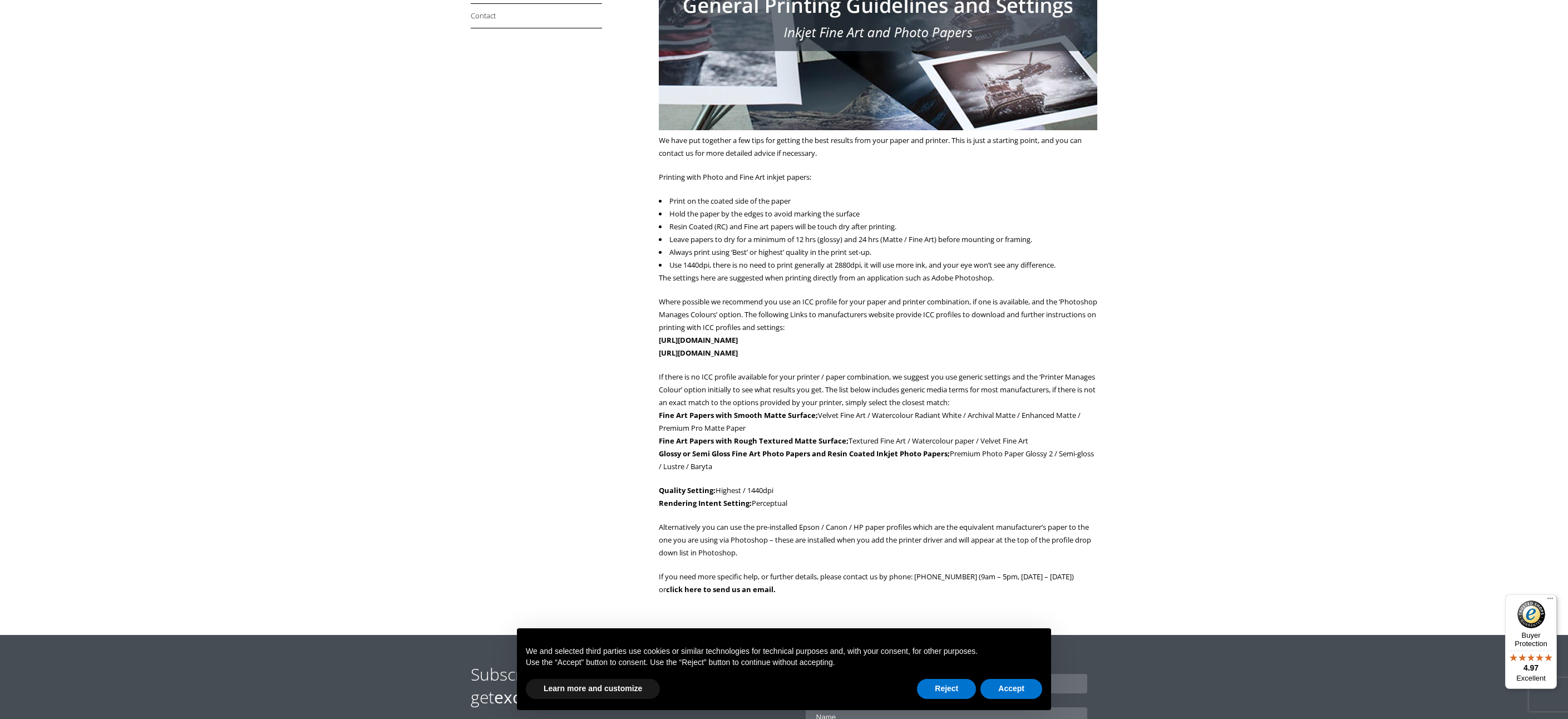
click at [794, 461] on p "If there is no ICC profile available for your printer / paper combination, we s…" at bounding box center [878, 422] width 439 height 102
click at [801, 457] on strong "Glossy or Semi Gloss Fine Art Photo Papers and Resin Coated Inkjet Photo Papers;" at bounding box center [805, 453] width 291 height 10
click at [809, 458] on strong "Glossy or Semi Gloss Fine Art Photo Papers and Resin Coated Inkjet Photo Papers;" at bounding box center [805, 453] width 291 height 10
click at [816, 458] on p "If there is no ICC profile available for your printer / paper combination, we s…" at bounding box center [878, 422] width 439 height 102
